Goal: Task Accomplishment & Management: Manage account settings

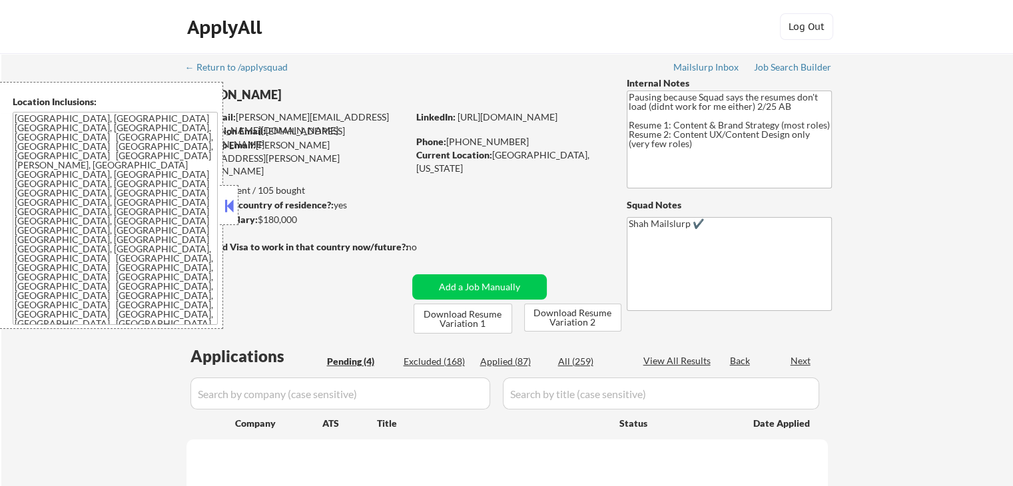
select select ""pending""
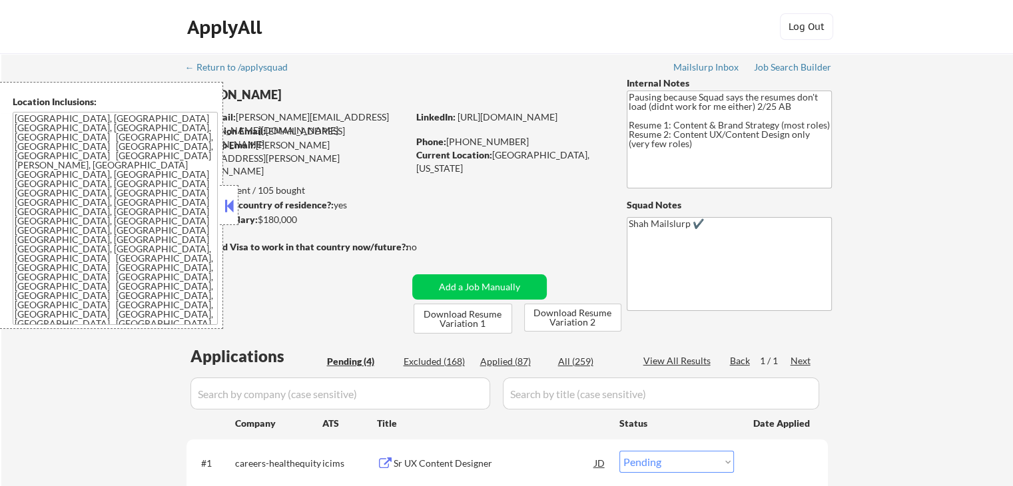
click at [229, 204] on button at bounding box center [229, 206] width 15 height 20
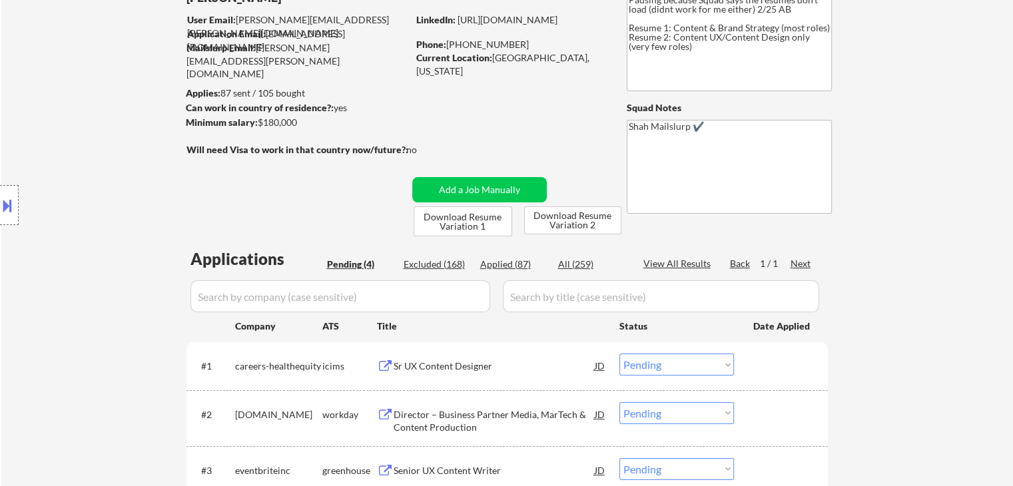
scroll to position [266, 0]
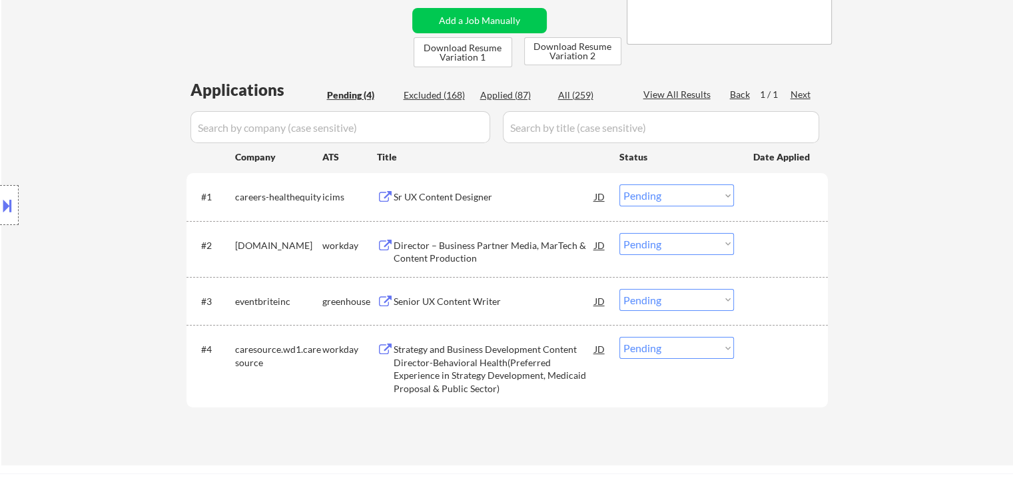
click at [424, 294] on div "Senior UX Content Writer" at bounding box center [494, 301] width 201 height 24
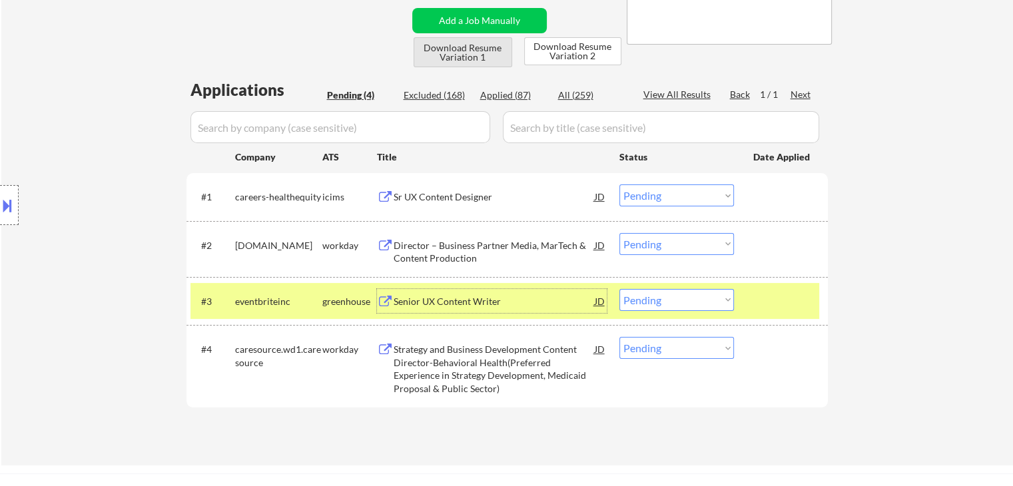
scroll to position [333, 0]
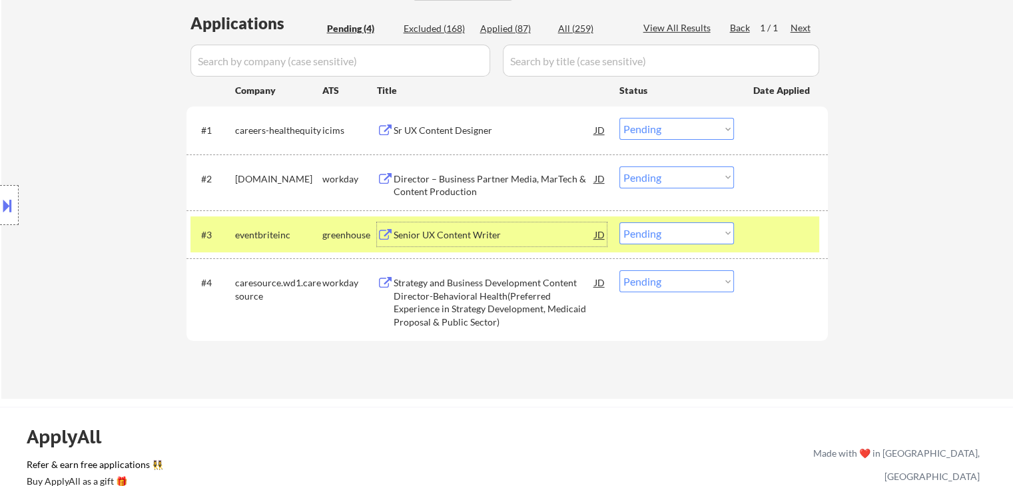
click at [474, 233] on div "Senior UX Content Writer" at bounding box center [494, 235] width 201 height 13
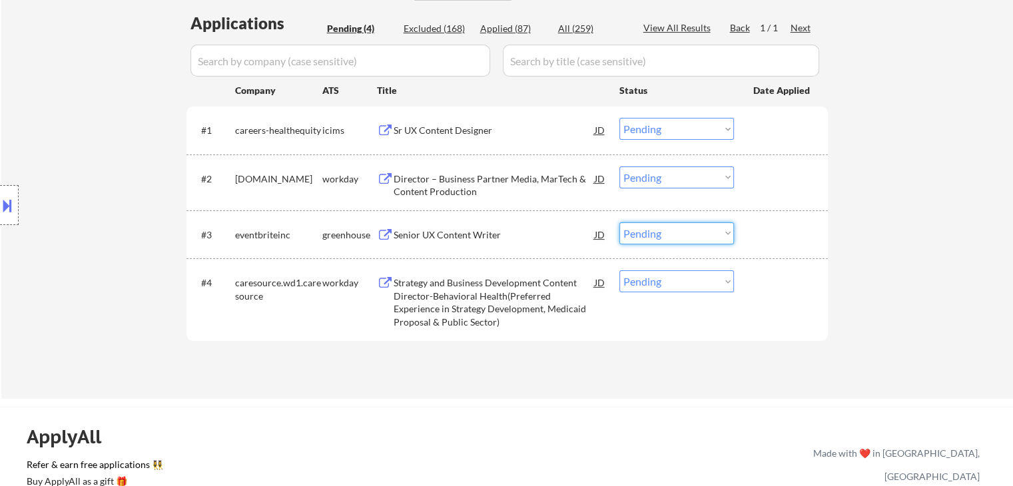
drag, startPoint x: 645, startPoint y: 238, endPoint x: 638, endPoint y: 225, distance: 14.3
click at [645, 239] on select "Choose an option... Pending Applied Excluded (Questions) Excluded (Expired) Exc…" at bounding box center [677, 234] width 115 height 22
click at [620, 223] on select "Choose an option... Pending Applied Excluded (Questions) Excluded (Expired) Exc…" at bounding box center [677, 234] width 115 height 22
select select ""pending""
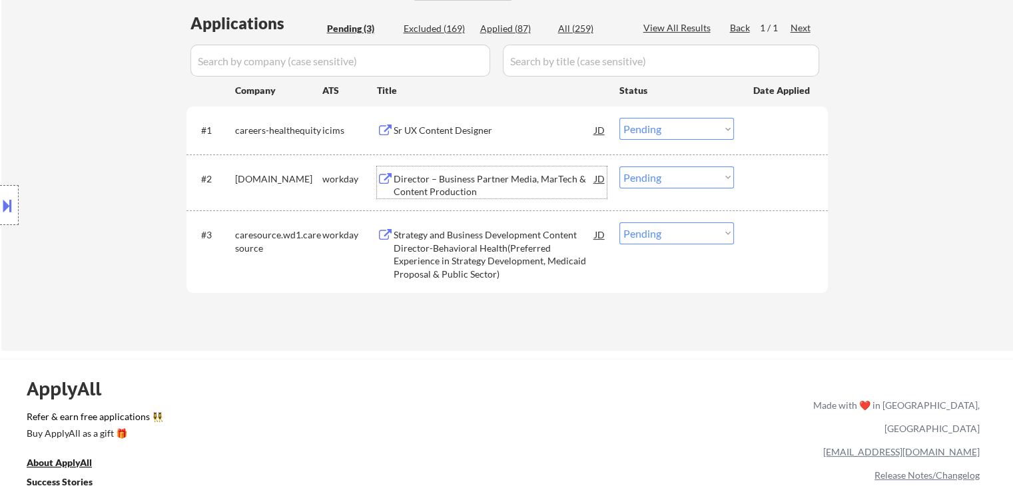
click at [475, 179] on div "Director – Business Partner Media, MarTech & Content Production" at bounding box center [494, 186] width 201 height 26
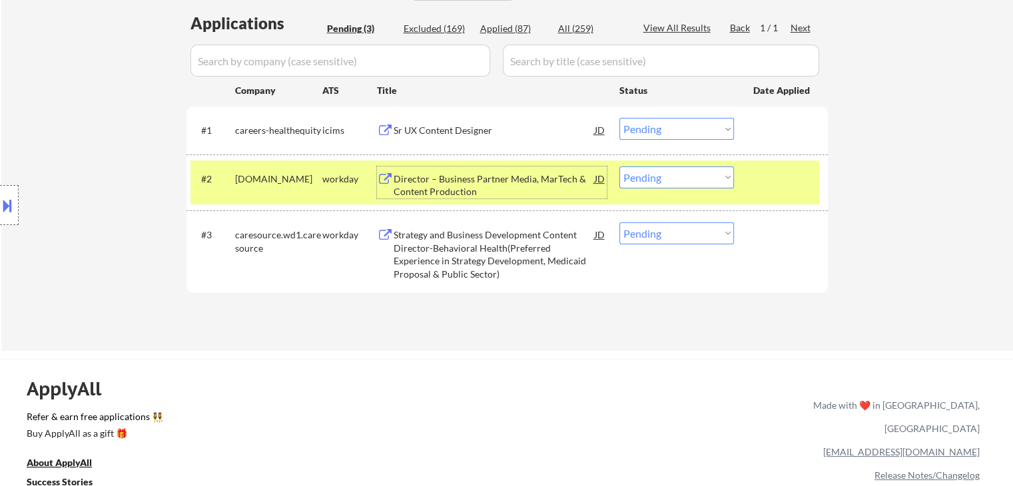
click at [472, 173] on div "Director – Business Partner Media, MarTech & Content Production" at bounding box center [494, 186] width 201 height 26
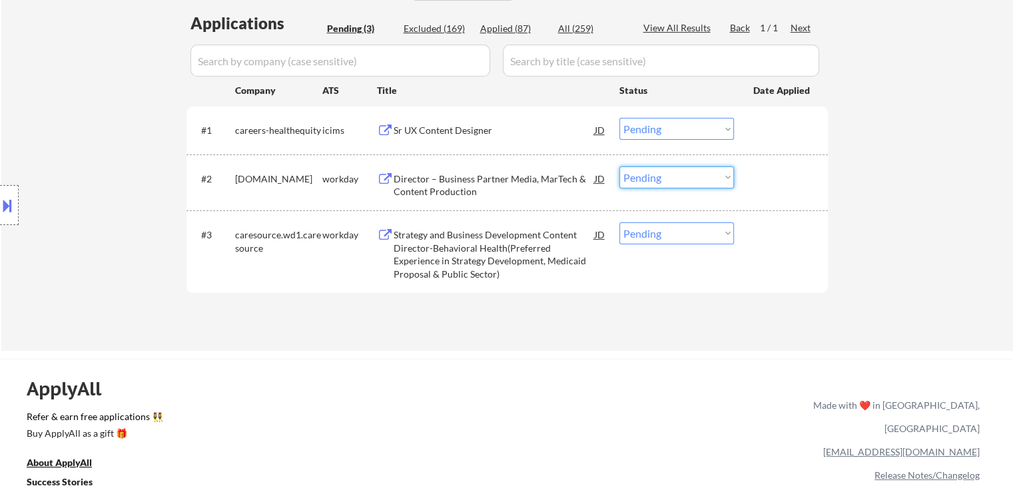
click at [664, 179] on select "Choose an option... Pending Applied Excluded (Questions) Excluded (Expired) Exc…" at bounding box center [677, 178] width 115 height 22
click at [620, 167] on select "Choose an option... Pending Applied Excluded (Questions) Excluded (Expired) Exc…" at bounding box center [677, 178] width 115 height 22
select select ""pending""
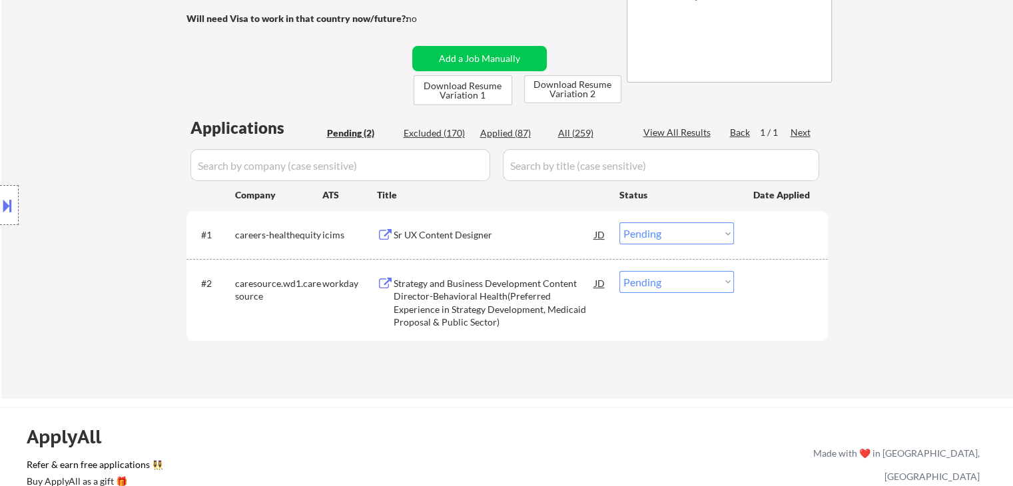
scroll to position [266, 0]
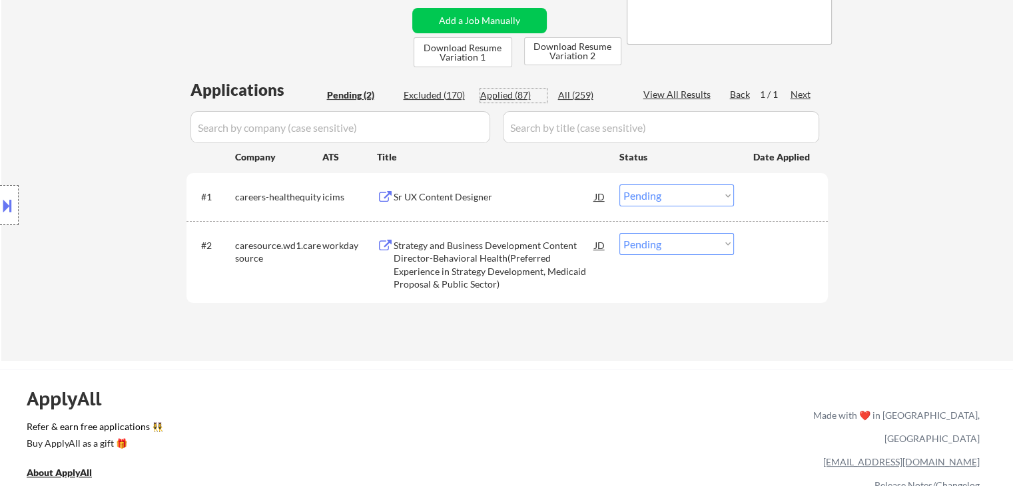
click at [500, 95] on div "Applied (87)" at bounding box center [513, 95] width 67 height 13
select select ""applied""
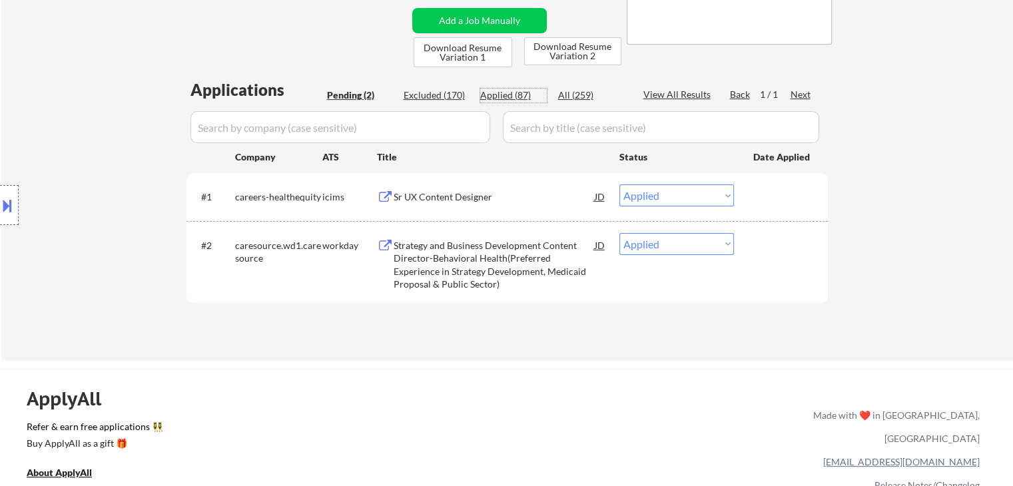
select select ""applied""
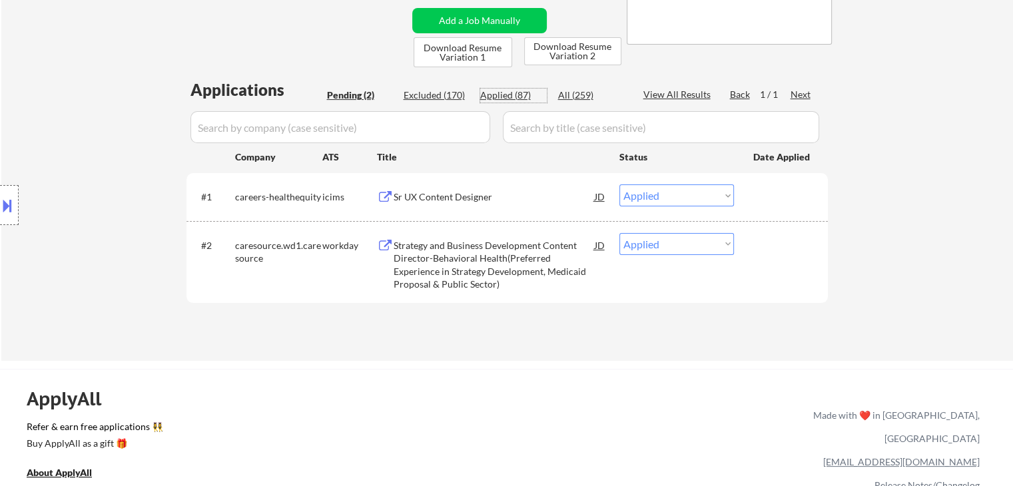
select select ""applied""
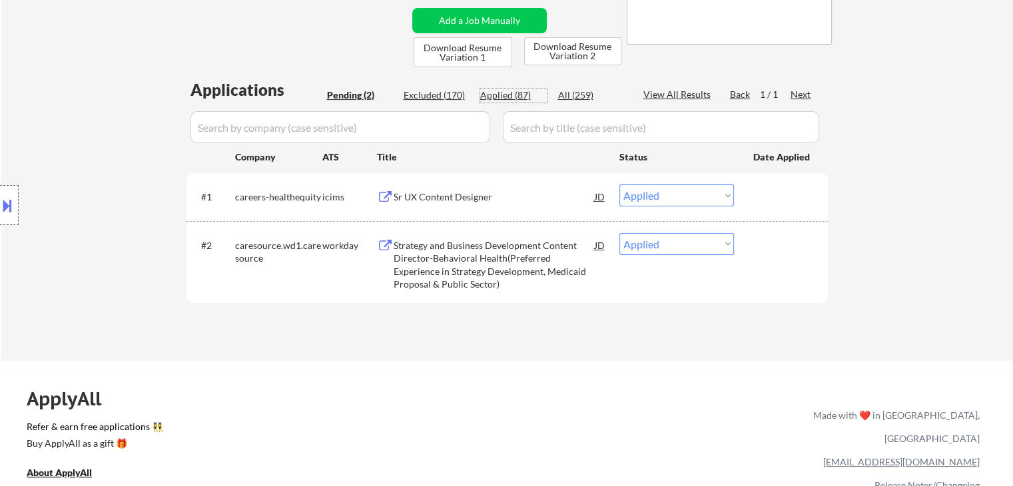
select select ""applied""
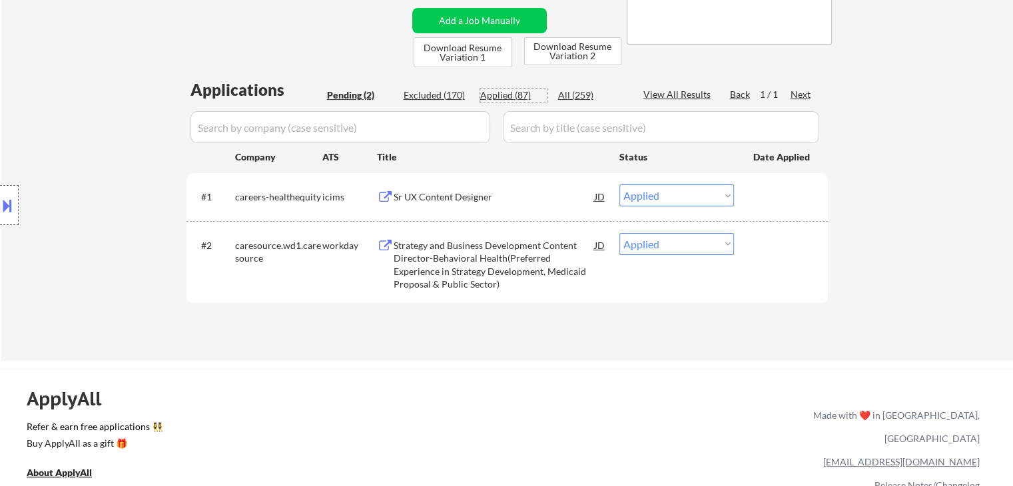
select select ""applied""
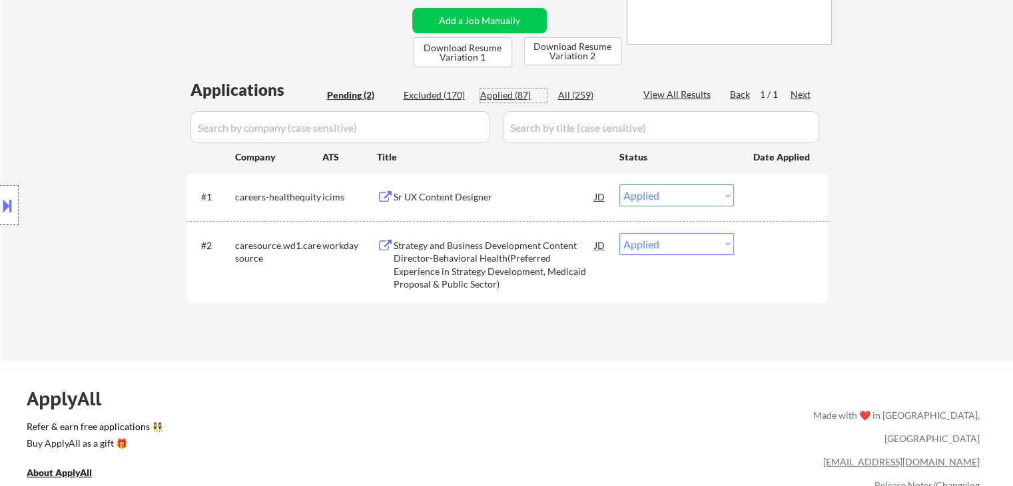
select select ""applied""
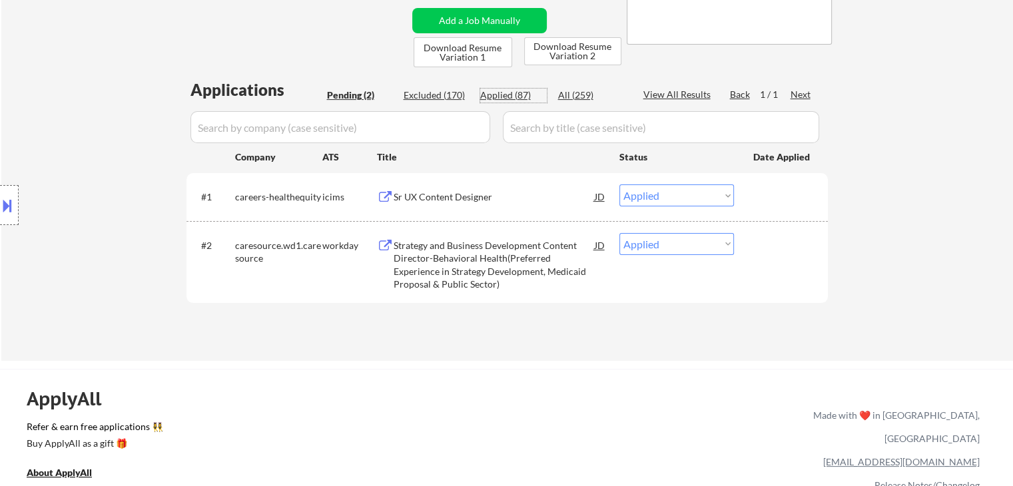
select select ""applied""
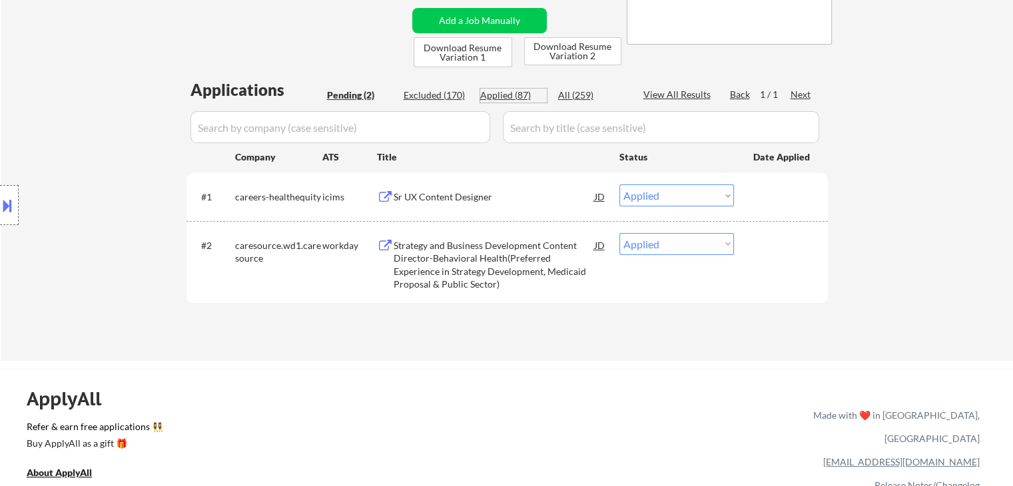
select select ""applied""
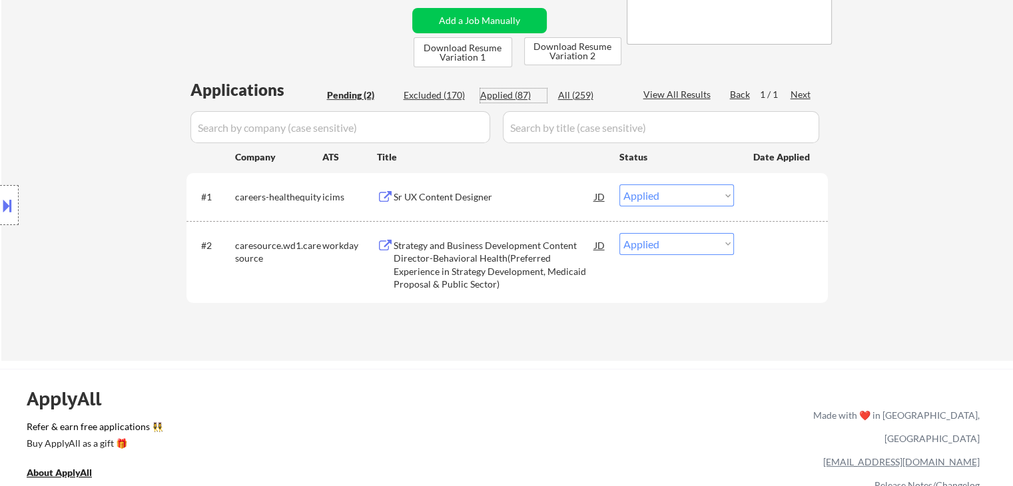
select select ""applied""
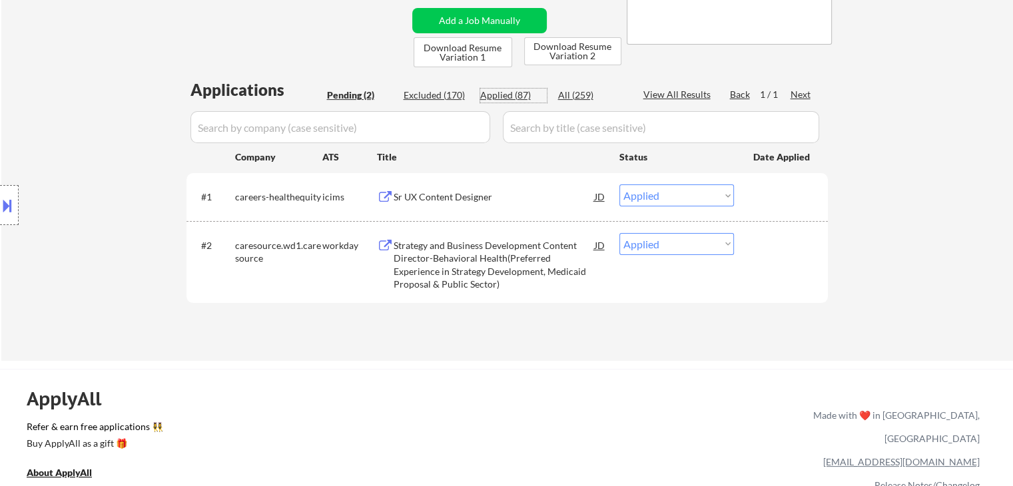
select select ""applied""
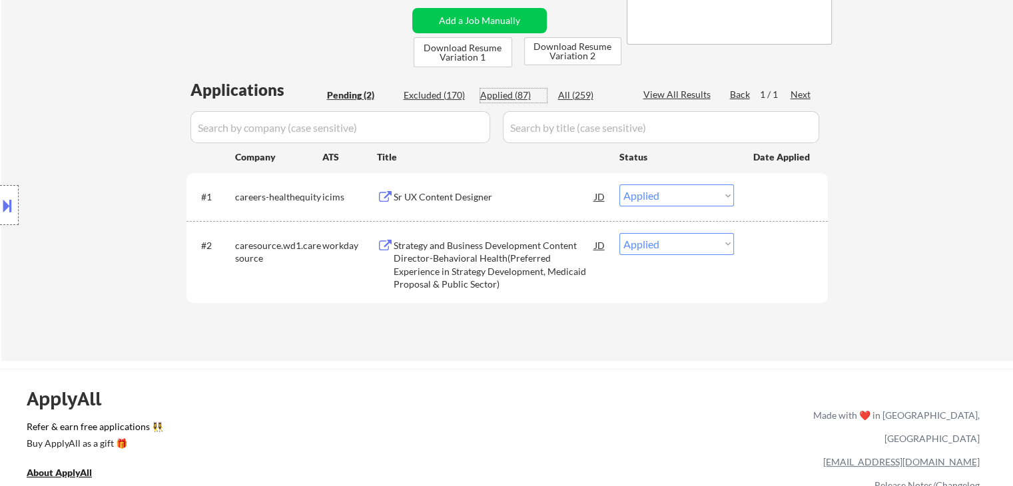
select select ""applied""
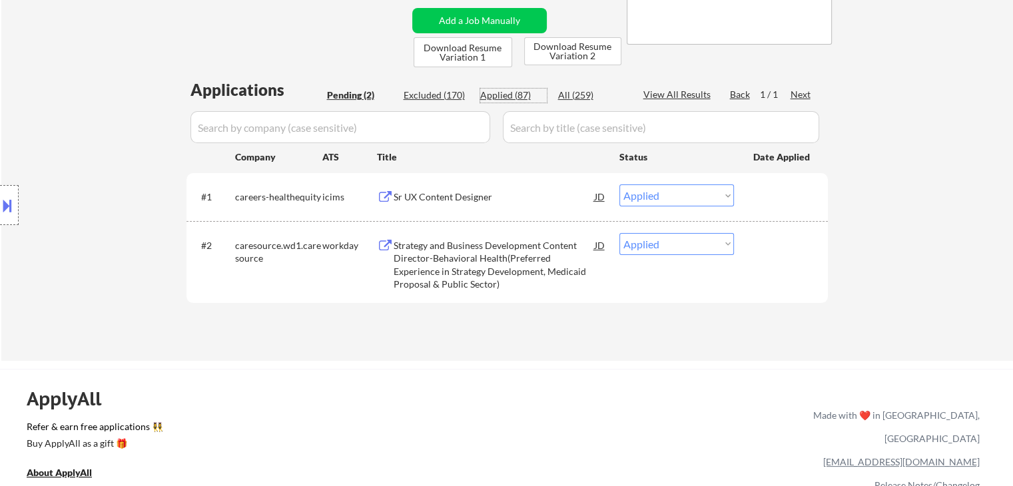
select select ""applied""
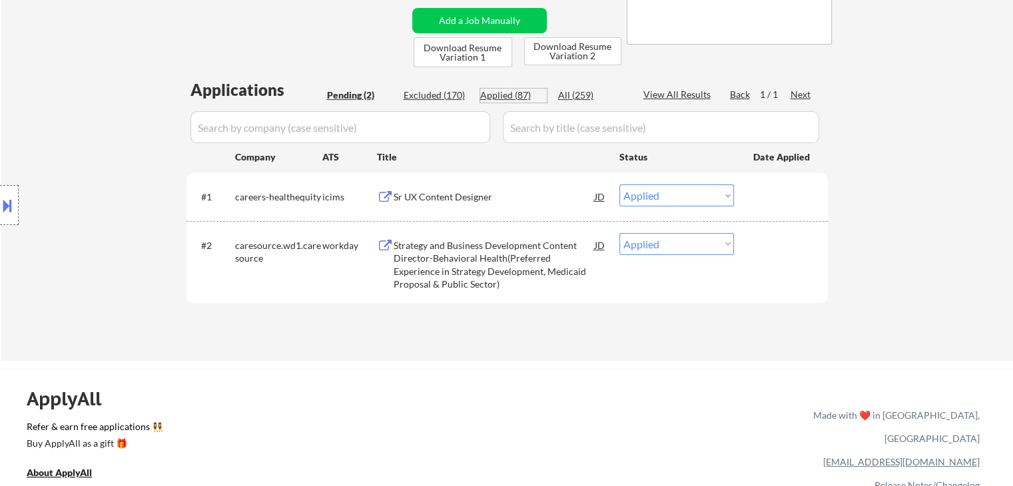
select select ""applied""
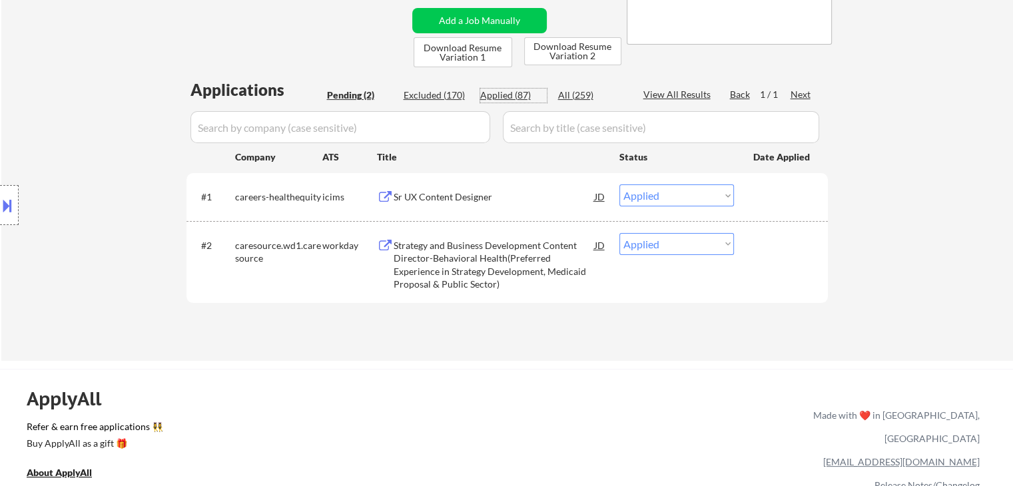
select select ""applied""
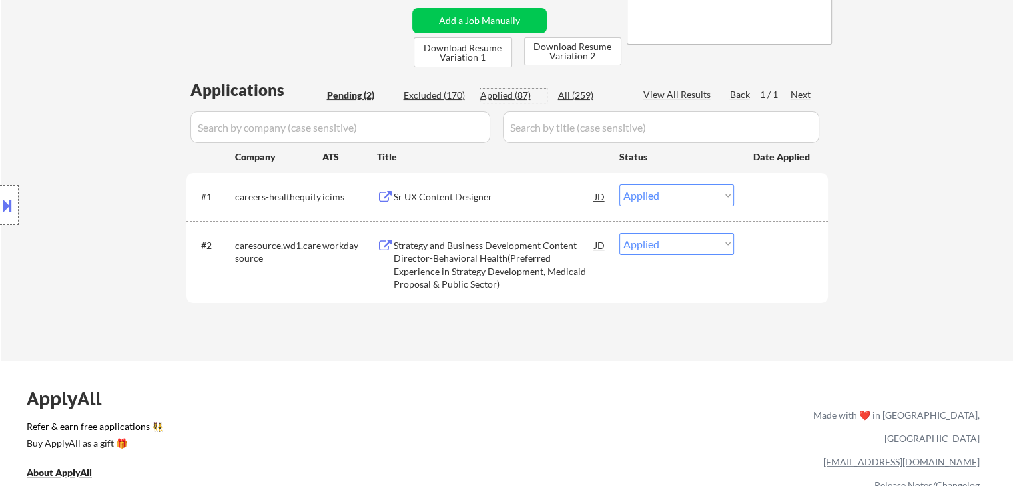
select select ""applied""
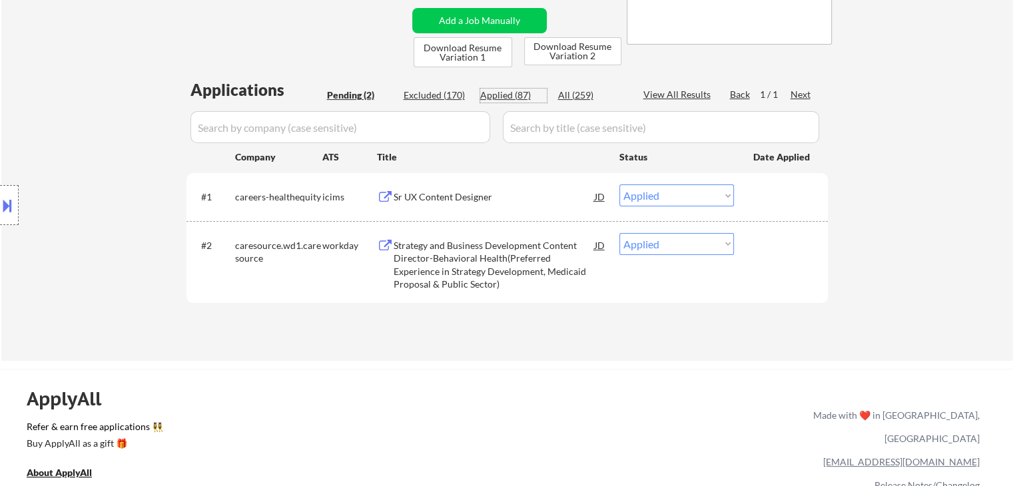
select select ""applied""
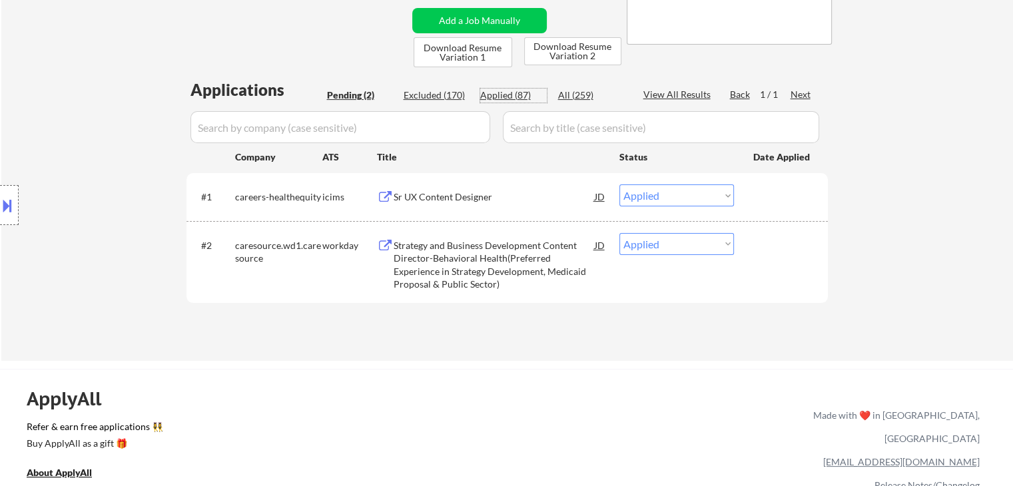
select select ""applied""
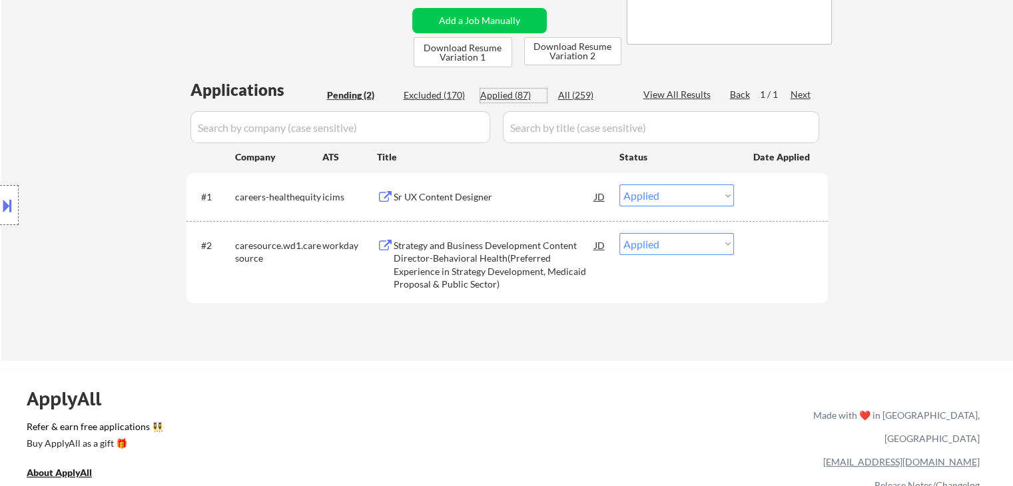
select select ""applied""
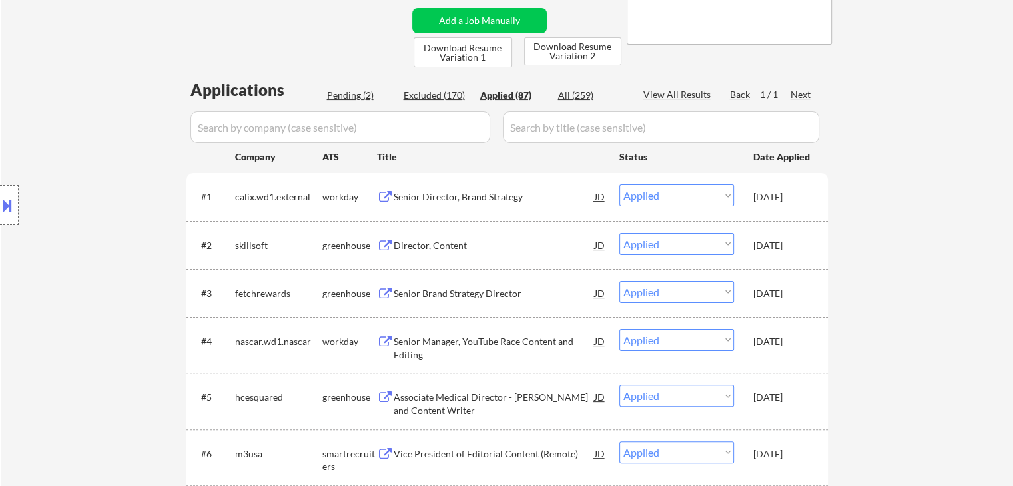
click at [354, 97] on div "Pending (2)" at bounding box center [360, 95] width 67 height 13
select select ""pending""
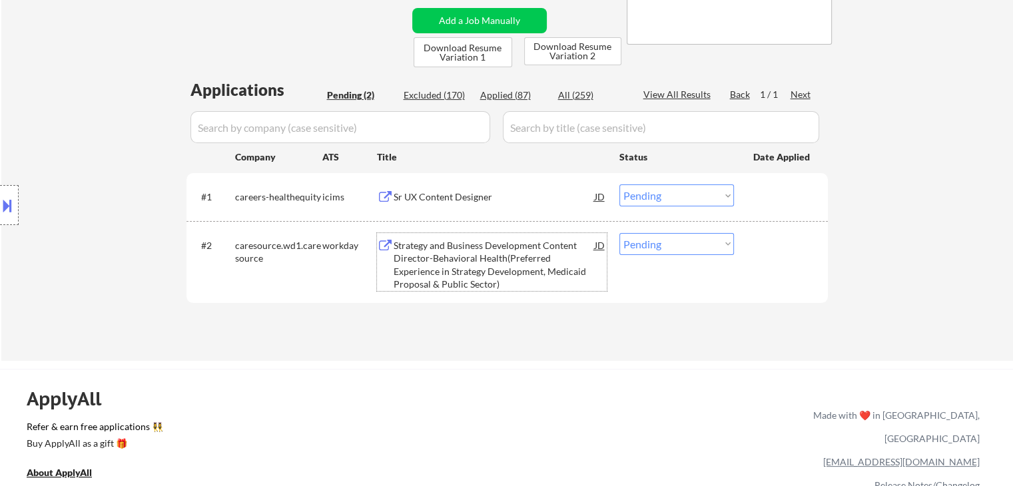
click at [472, 249] on div "Strategy and Business Development Content Director-Behavioral Health(Preferred …" at bounding box center [494, 265] width 201 height 52
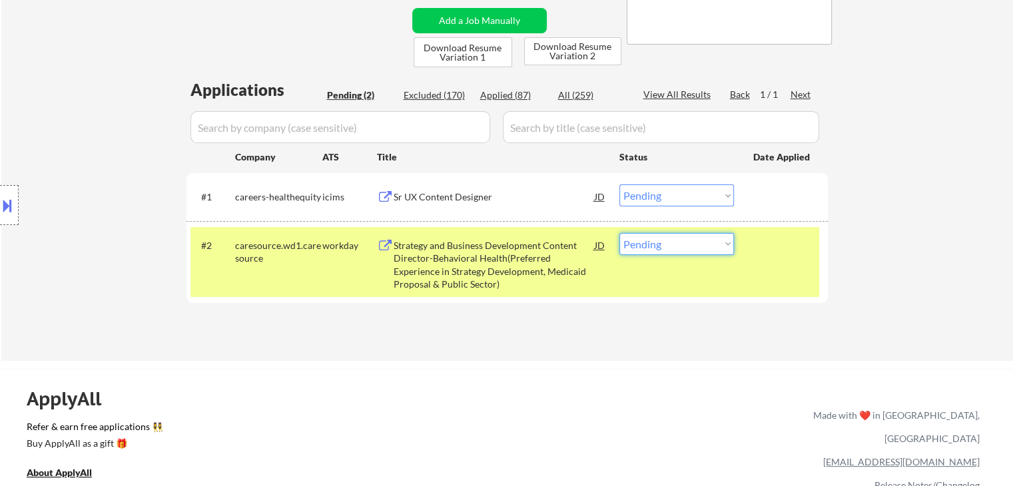
click at [671, 239] on select "Choose an option... Pending Applied Excluded (Questions) Excluded (Expired) Exc…" at bounding box center [677, 244] width 115 height 22
select select ""excluded__bad_match_""
click at [620, 233] on select "Choose an option... Pending Applied Excluded (Questions) Excluded (Expired) Exc…" at bounding box center [677, 244] width 115 height 22
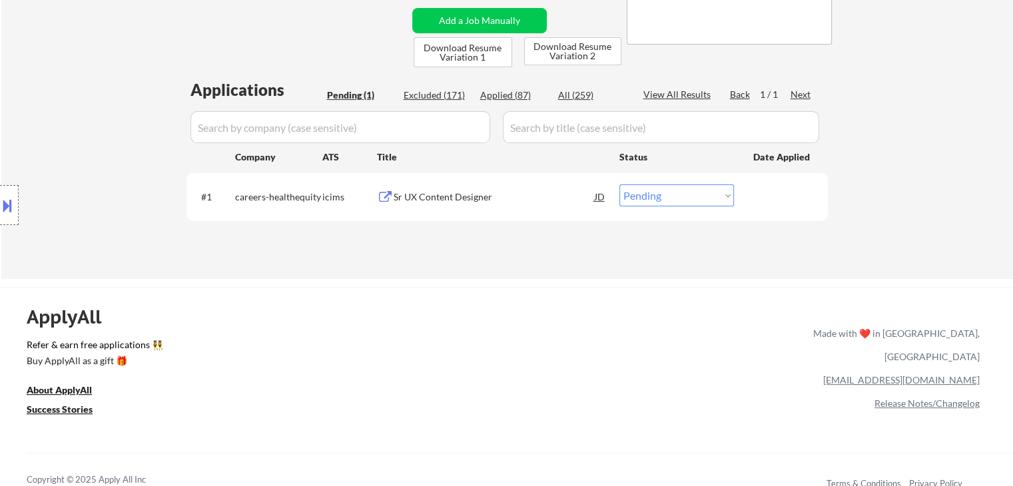
click at [651, 196] on select "Choose an option... Pending Applied Excluded (Questions) Excluded (Expired) Exc…" at bounding box center [677, 196] width 115 height 22
select select ""excluded__bad_match_""
click at [620, 185] on select "Choose an option... Pending Applied Excluded (Questions) Excluded (Expired) Exc…" at bounding box center [677, 196] width 115 height 22
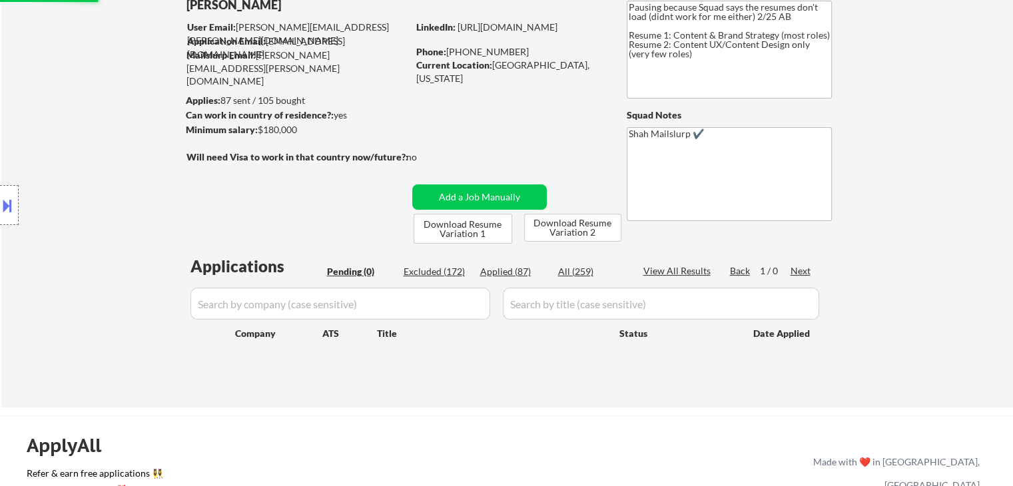
scroll to position [67, 0]
